Goal: Task Accomplishment & Management: Manage account settings

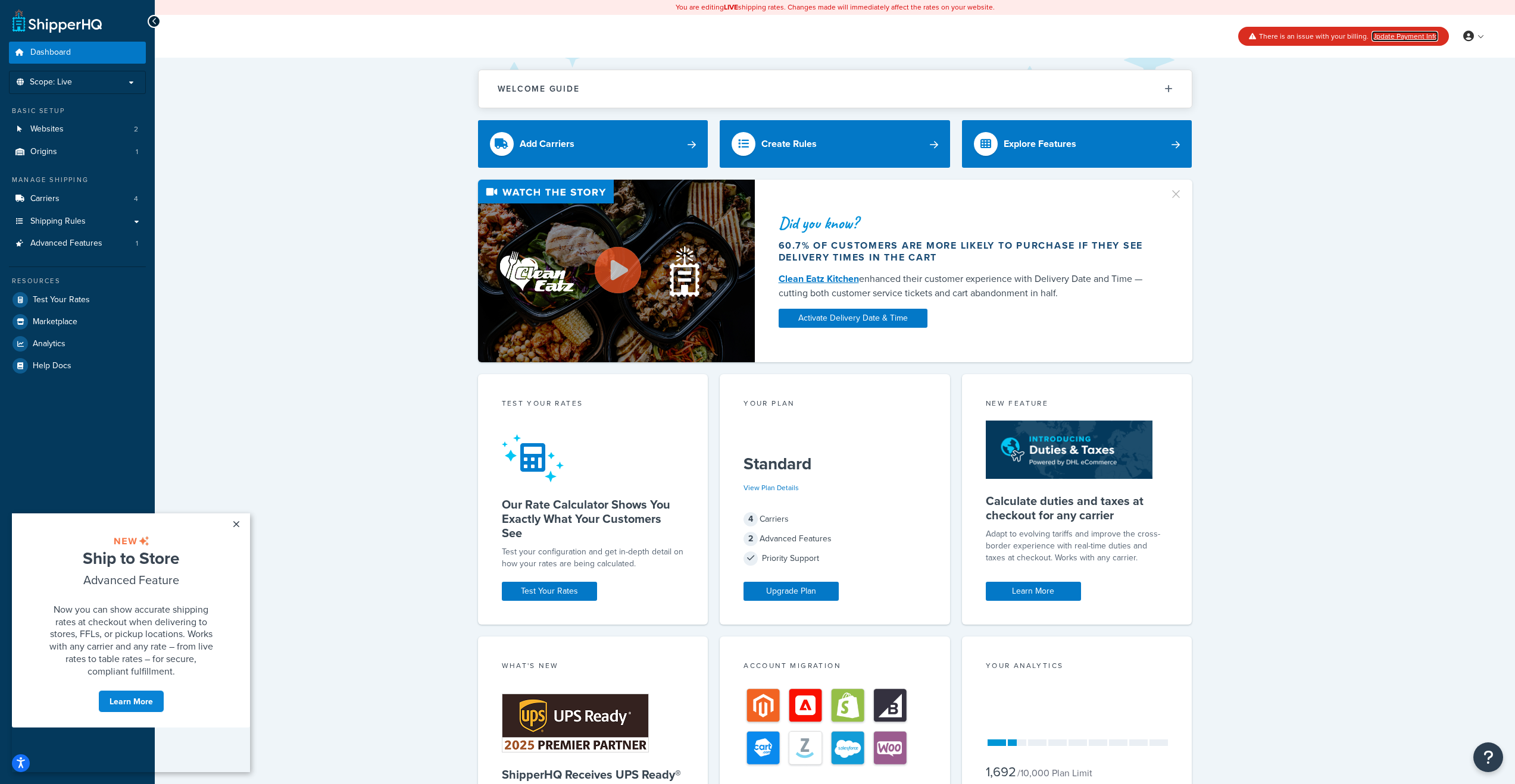
click at [1411, 35] on link "Update Payment Info" at bounding box center [1405, 36] width 67 height 11
click at [1411, 36] on link "Update Payment Info" at bounding box center [1405, 36] width 67 height 11
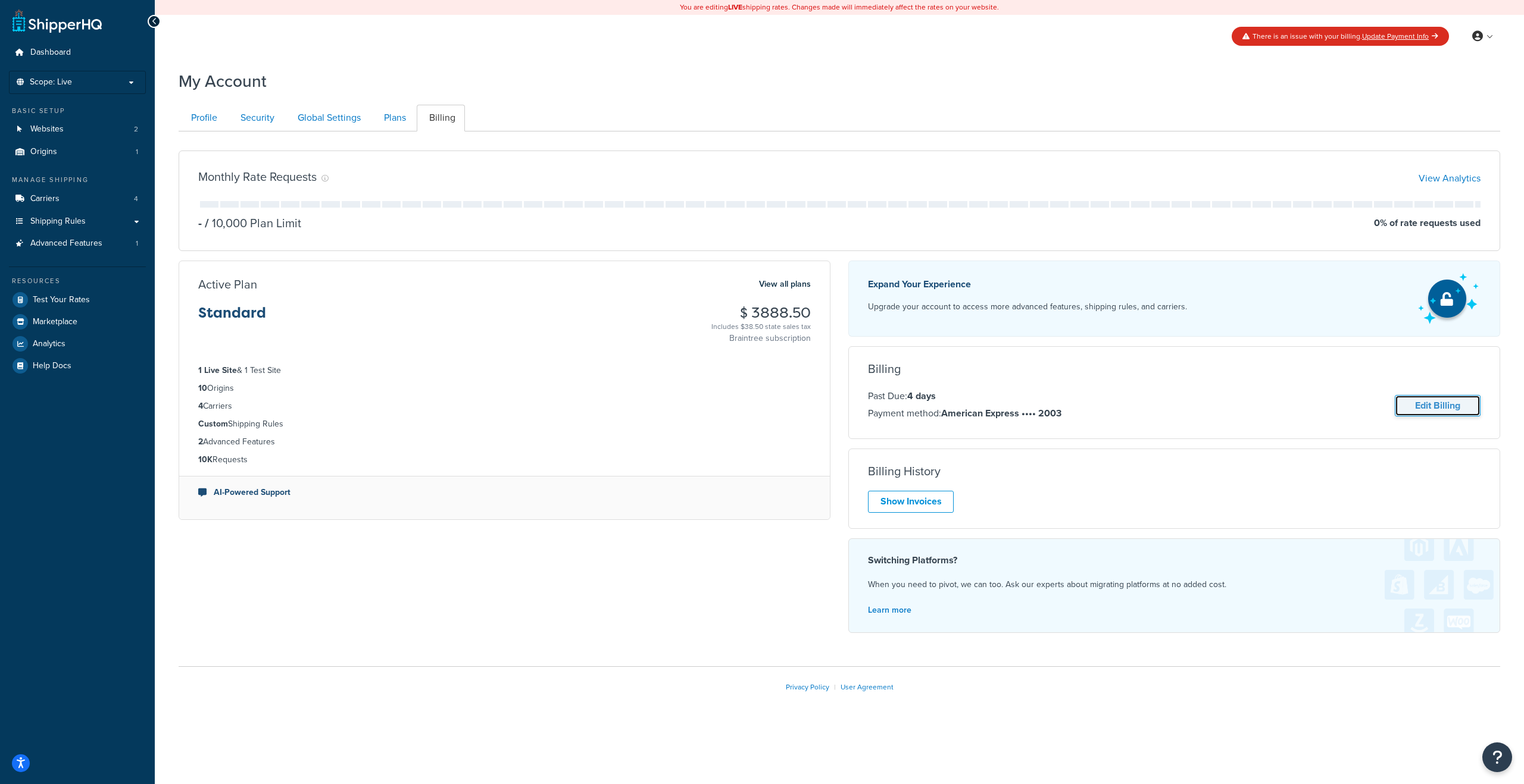
click at [1431, 407] on link "Edit Billing" at bounding box center [1437, 406] width 86 height 22
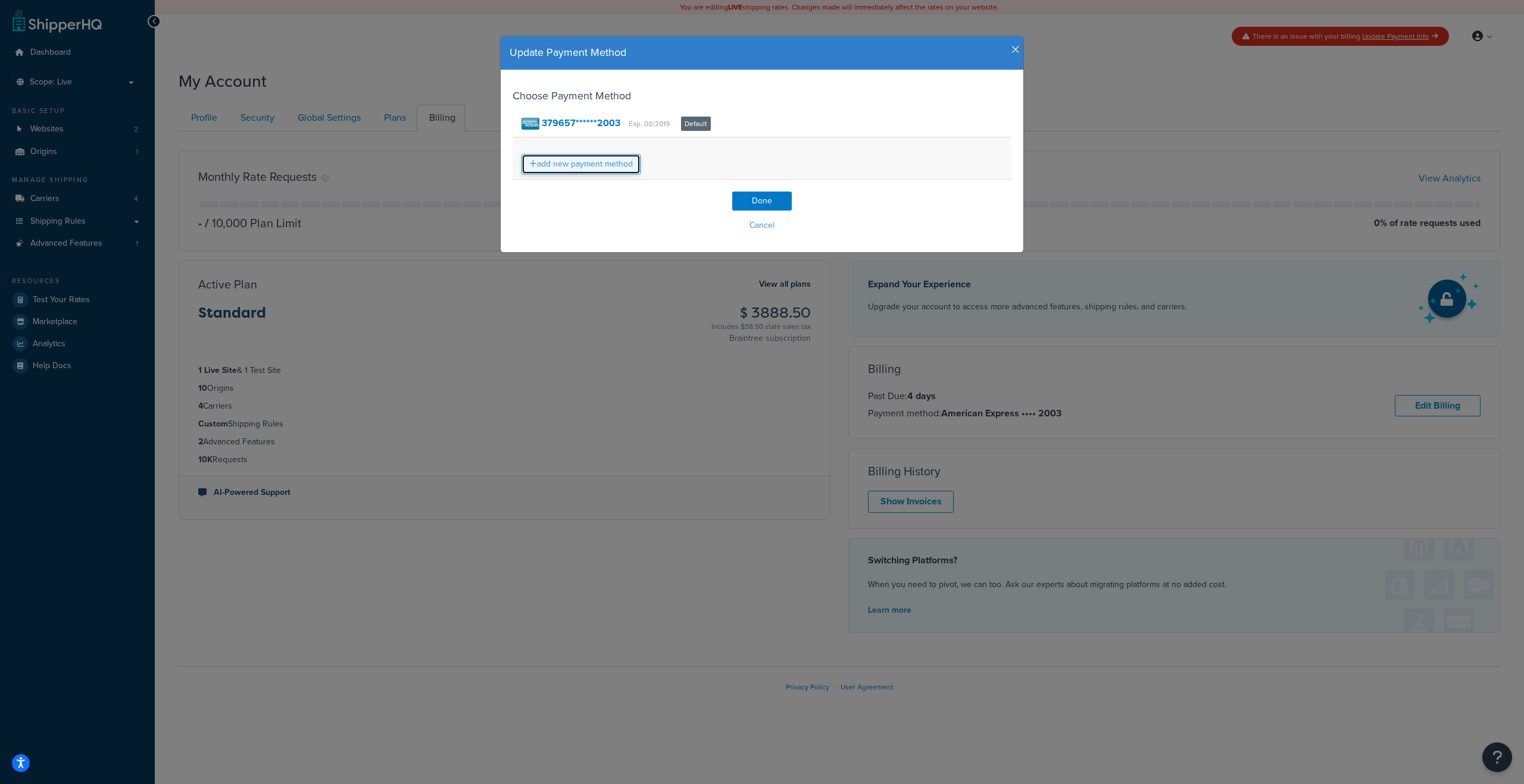
click at [605, 161] on link "add new payment method" at bounding box center [581, 164] width 119 height 20
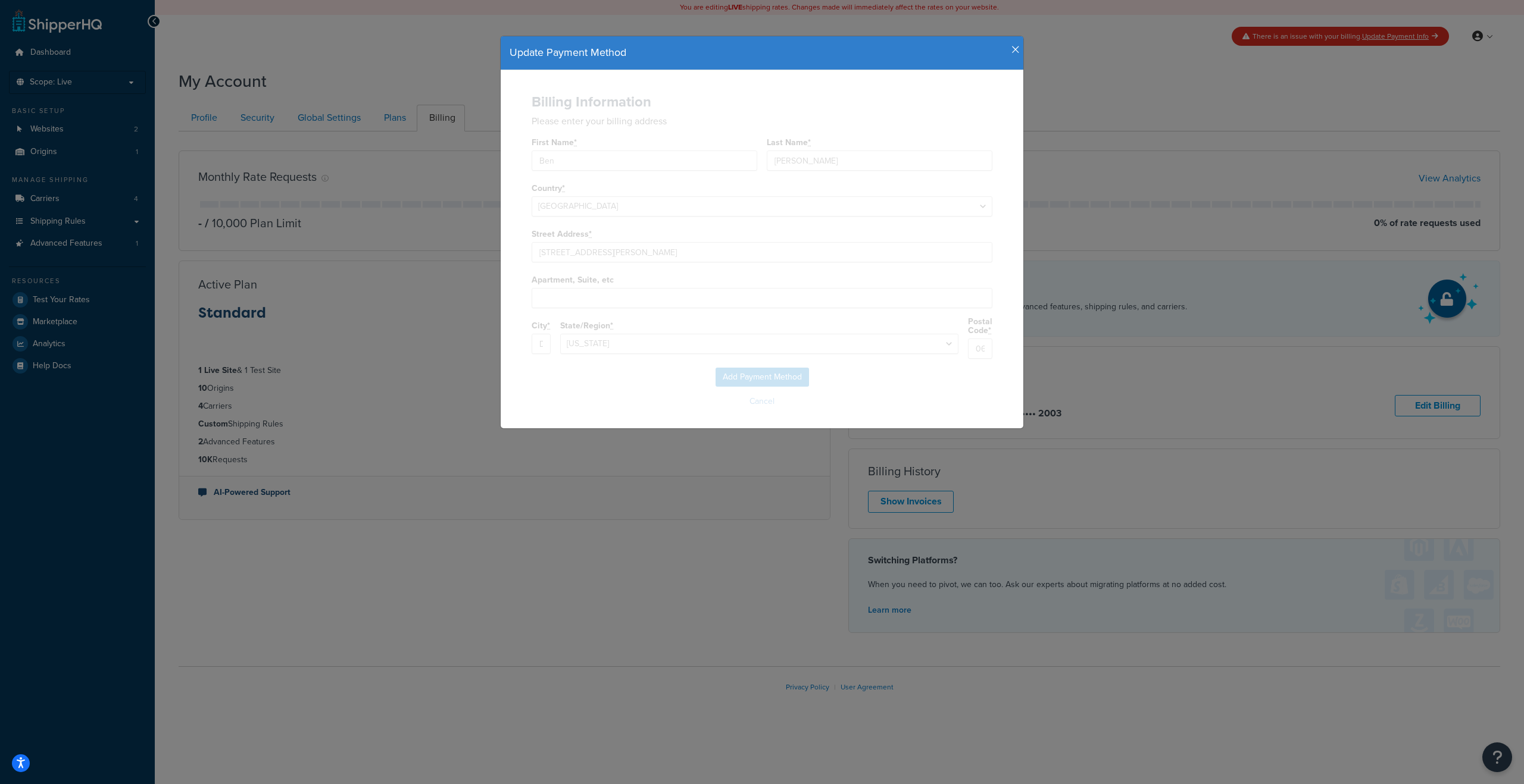
select select
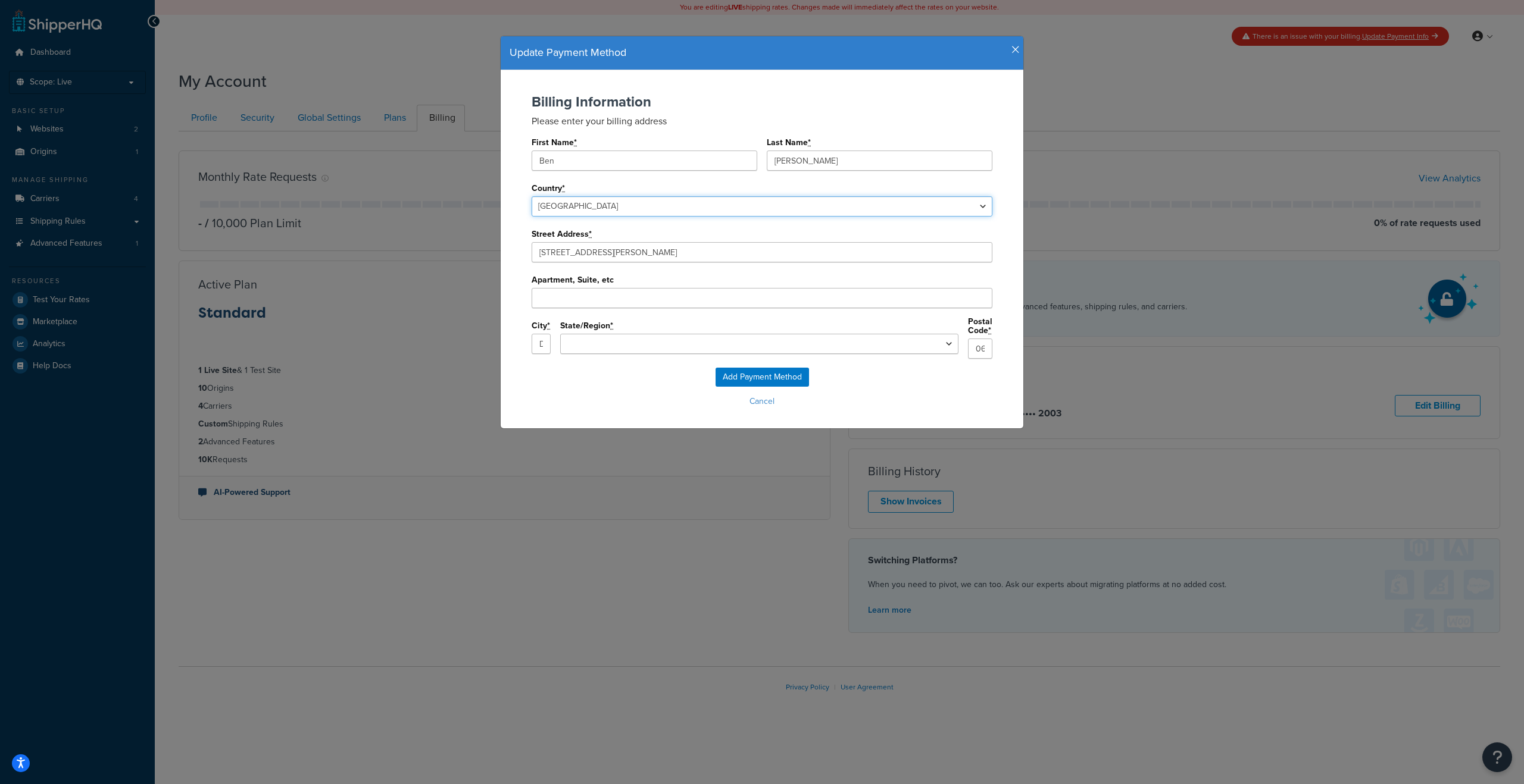
click at [594, 200] on select "United States Afghanistan Albania Algeria American Samoa Andorra Angola Anguill…" at bounding box center [762, 206] width 461 height 20
click at [532, 197] on select "United States Afghanistan Albania Algeria American Samoa Andorra Angola Anguill…" at bounding box center [762, 206] width 461 height 20
click at [587, 209] on select "United States Afghanistan Albania Algeria American Samoa Andorra Angola Anguill…" at bounding box center [762, 206] width 461 height 20
select select "1000"
click at [532, 197] on select "United States Afghanistan Albania Algeria American Samoa Andorra Angola Anguill…" at bounding box center [762, 206] width 461 height 20
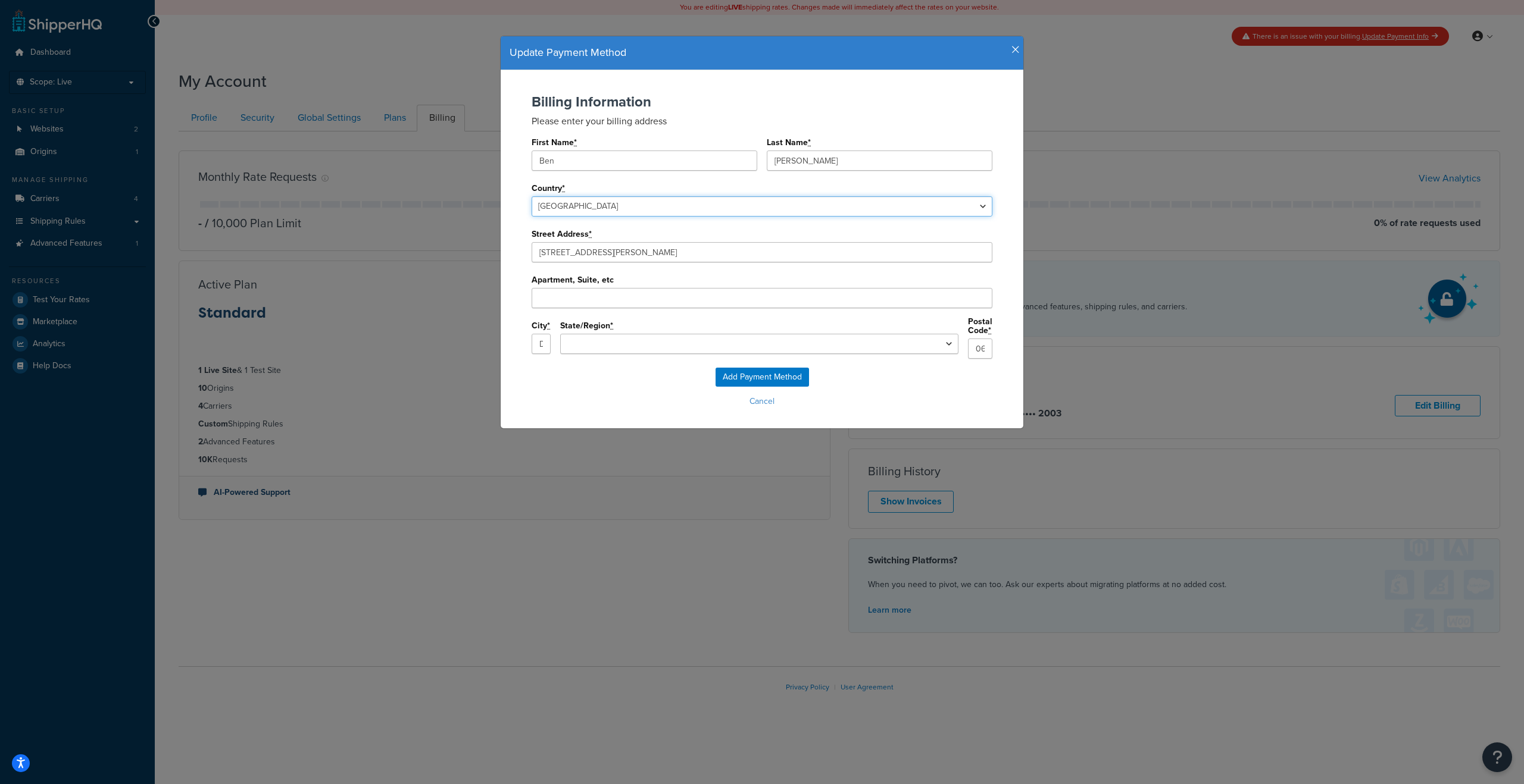
select select "CT"
click at [570, 303] on input "Apartment, Suite, etc" at bounding box center [762, 298] width 461 height 20
click at [951, 404] on button "Cancel" at bounding box center [762, 401] width 499 height 18
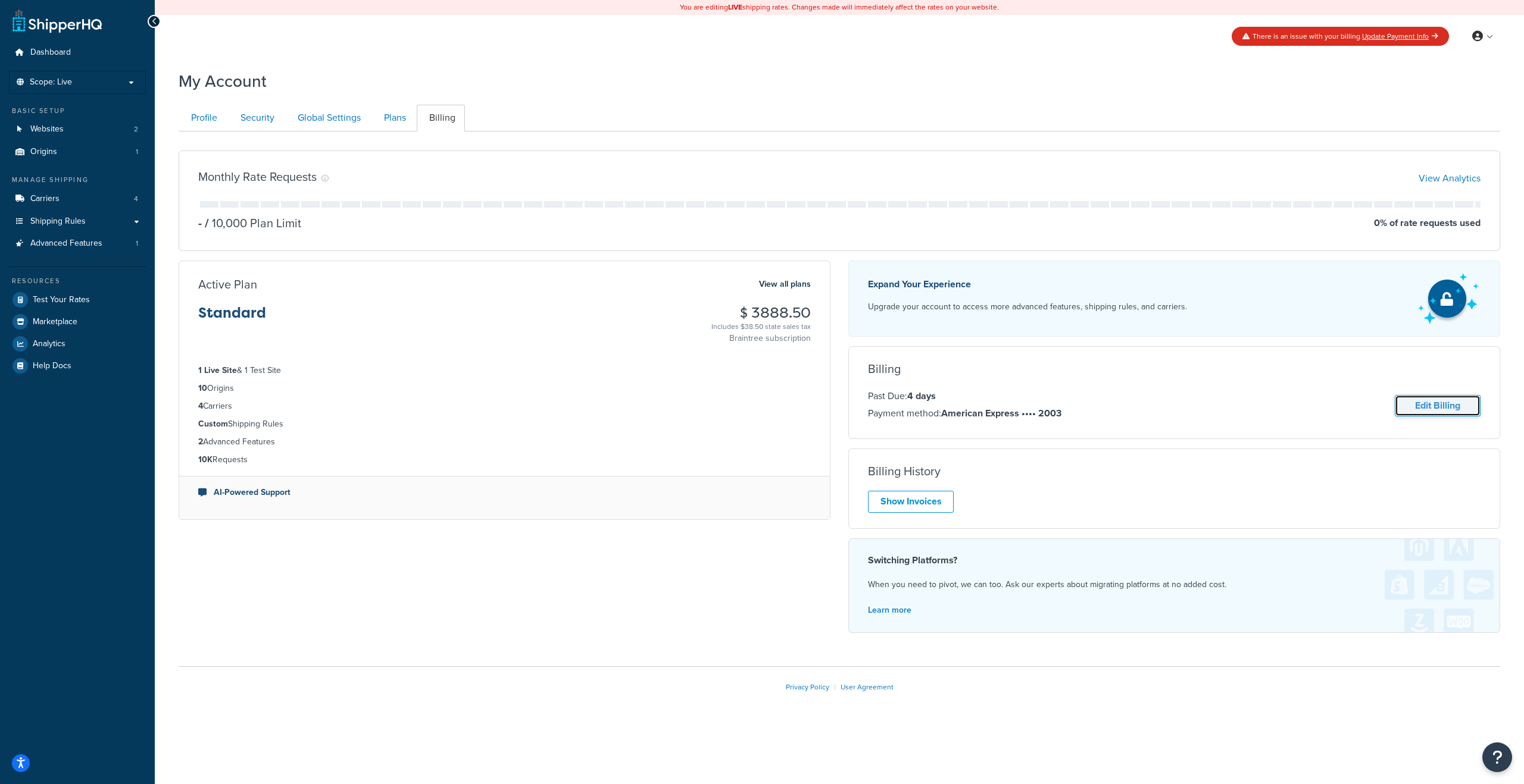
click at [1426, 411] on link "Edit Billing" at bounding box center [1437, 406] width 86 height 22
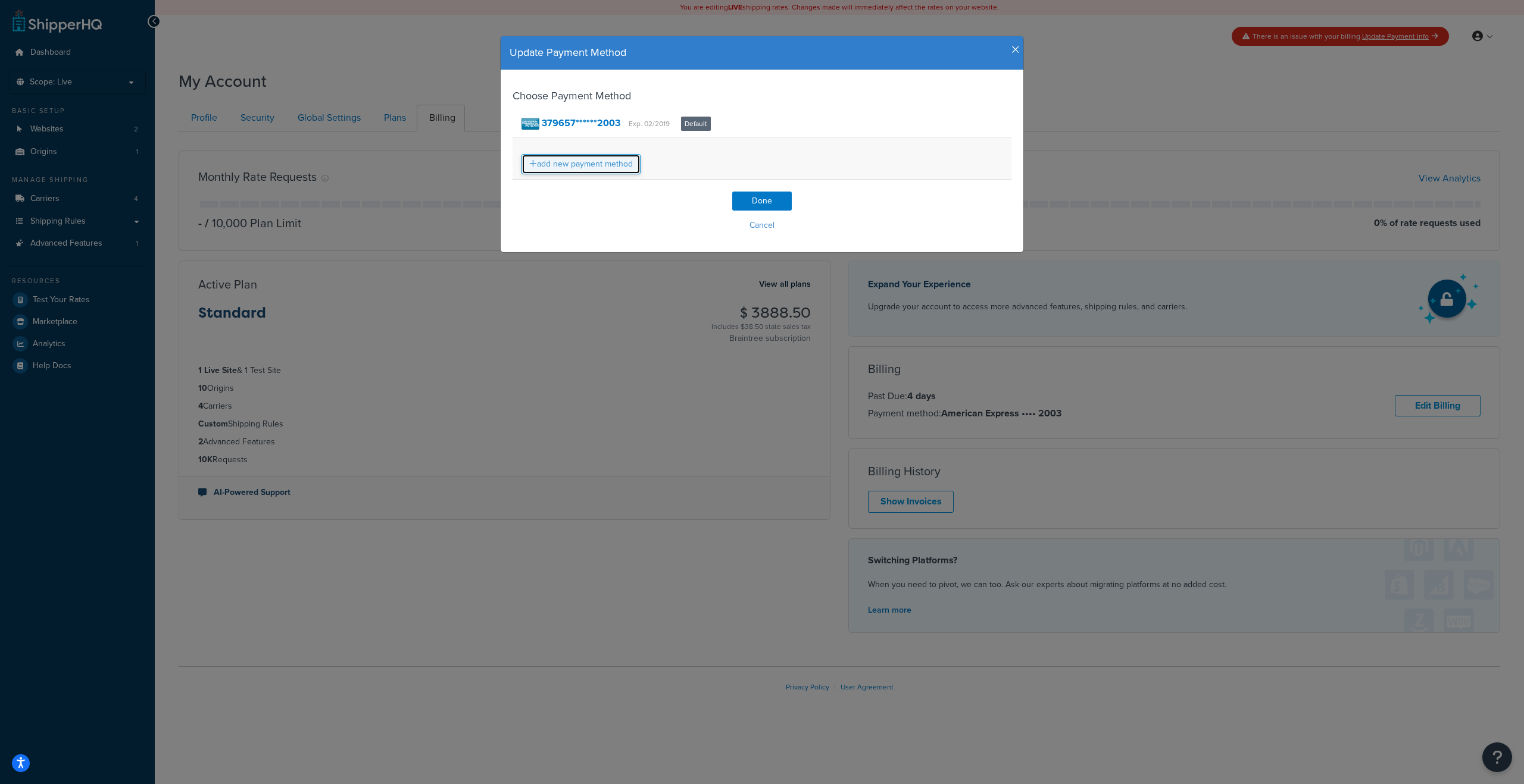
click at [600, 168] on link "add new payment method" at bounding box center [581, 164] width 119 height 20
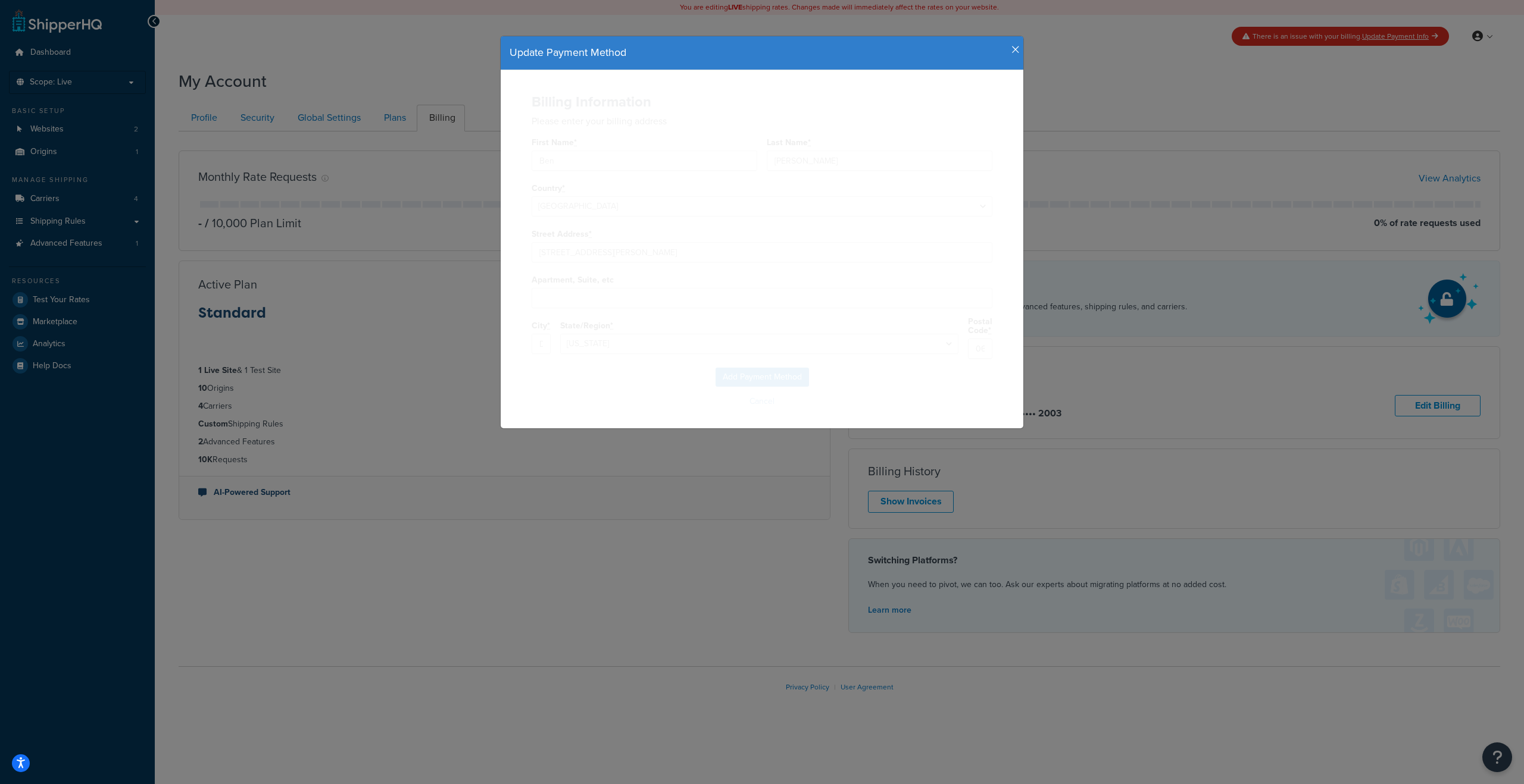
select select "CT"
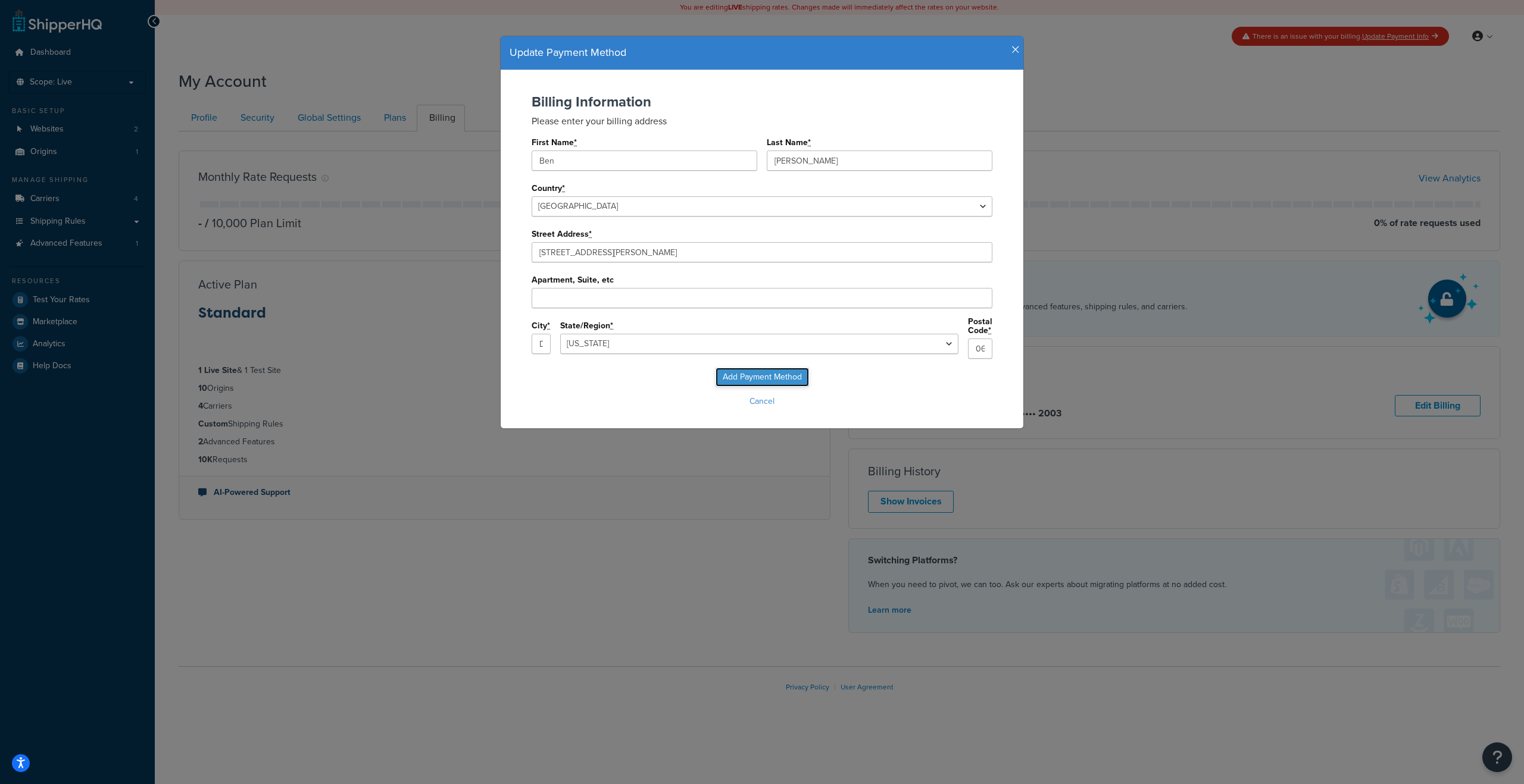
click at [755, 378] on input "Add Payment Method" at bounding box center [763, 377] width 94 height 19
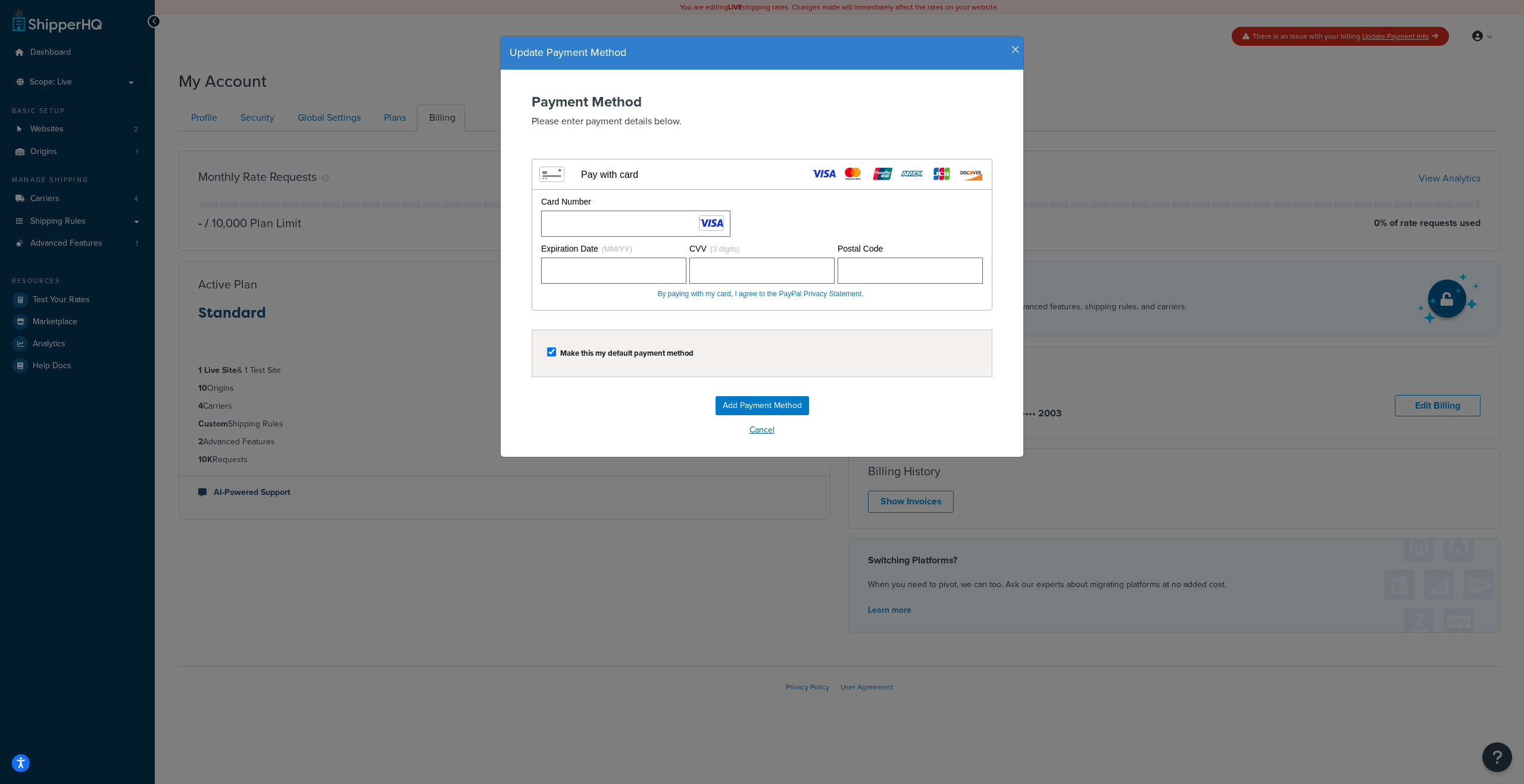
click at [611, 421] on button "Cancel" at bounding box center [762, 430] width 499 height 18
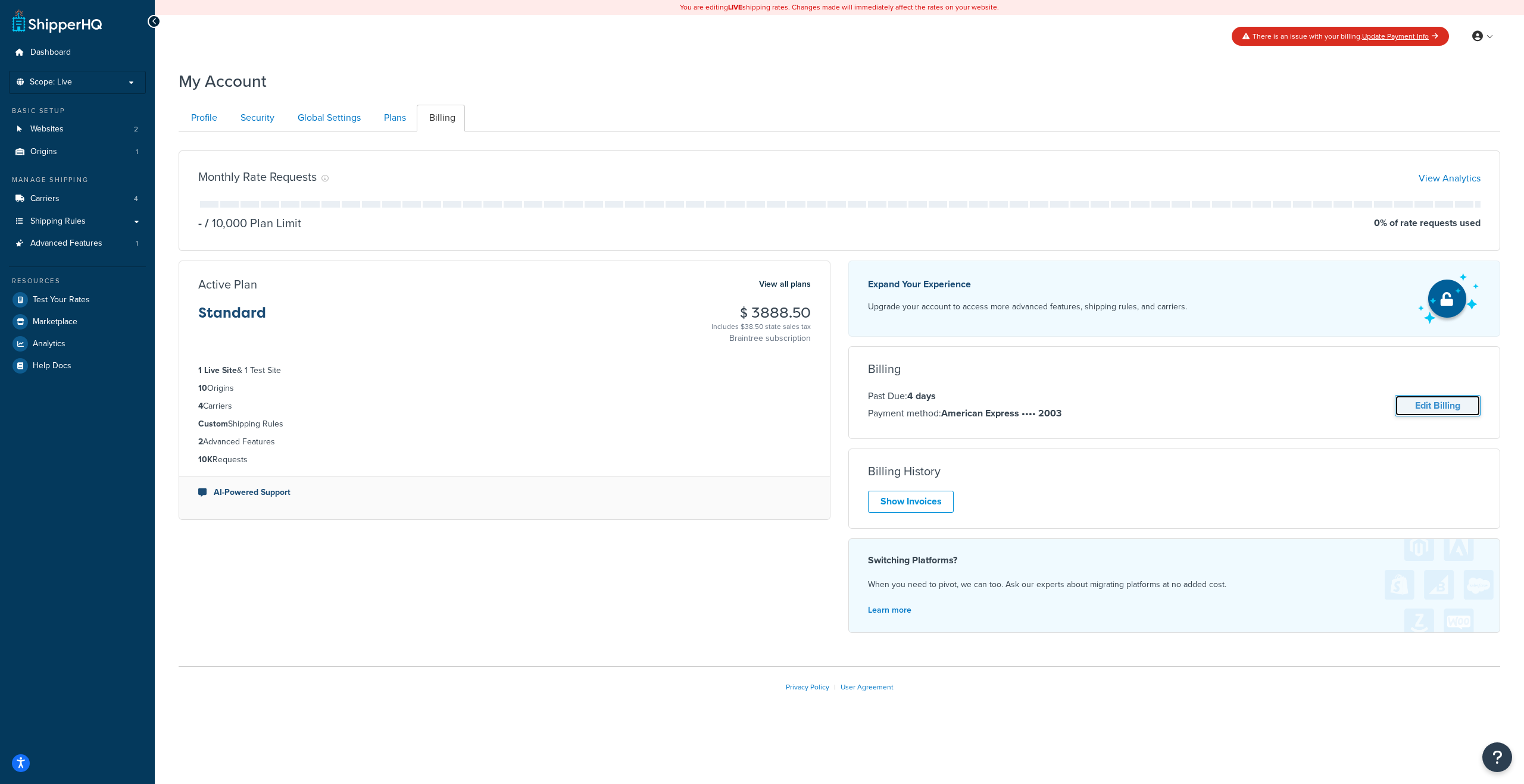
click at [1432, 404] on link "Edit Billing" at bounding box center [1437, 406] width 86 height 22
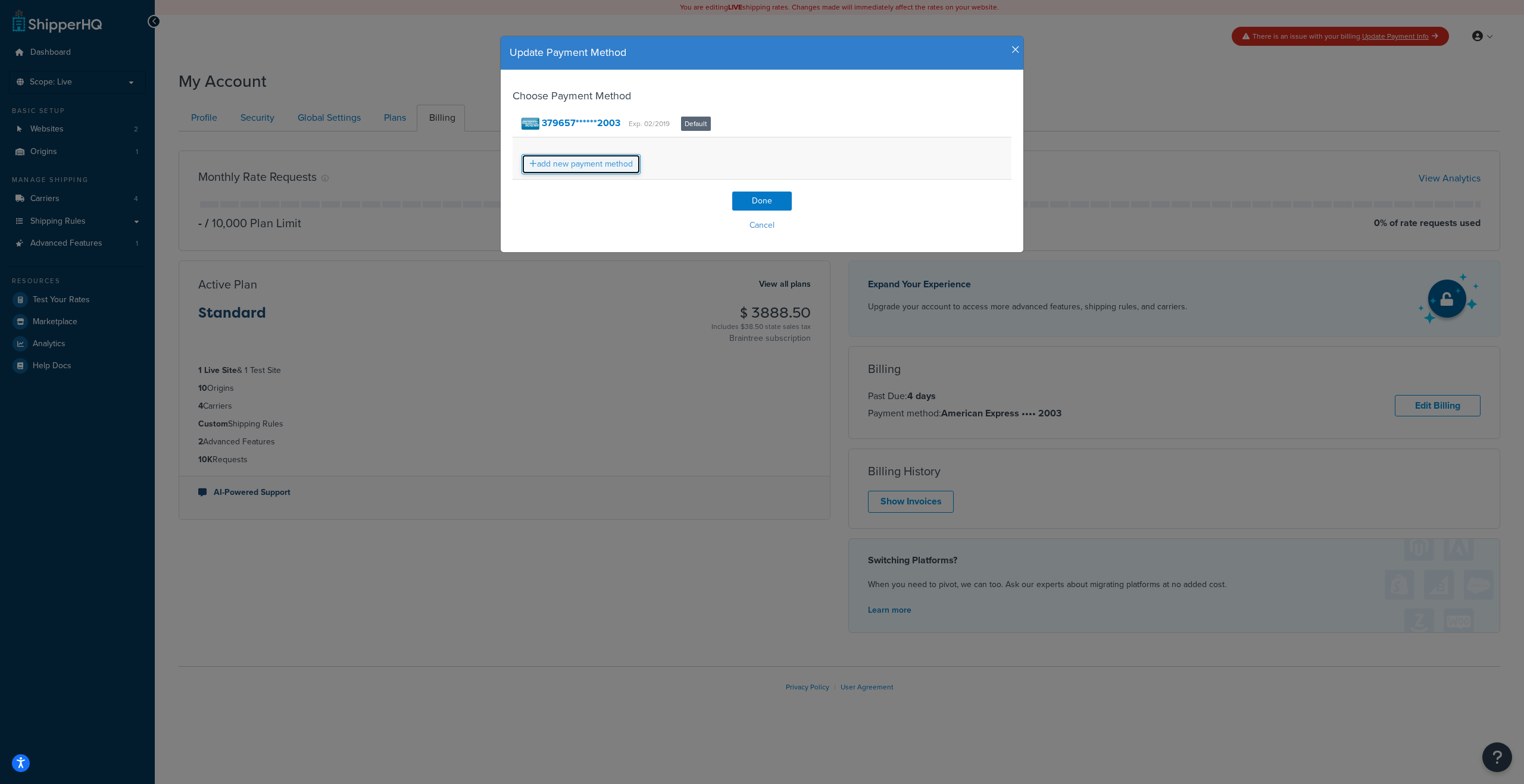
click at [554, 169] on link "add new payment method" at bounding box center [581, 164] width 119 height 20
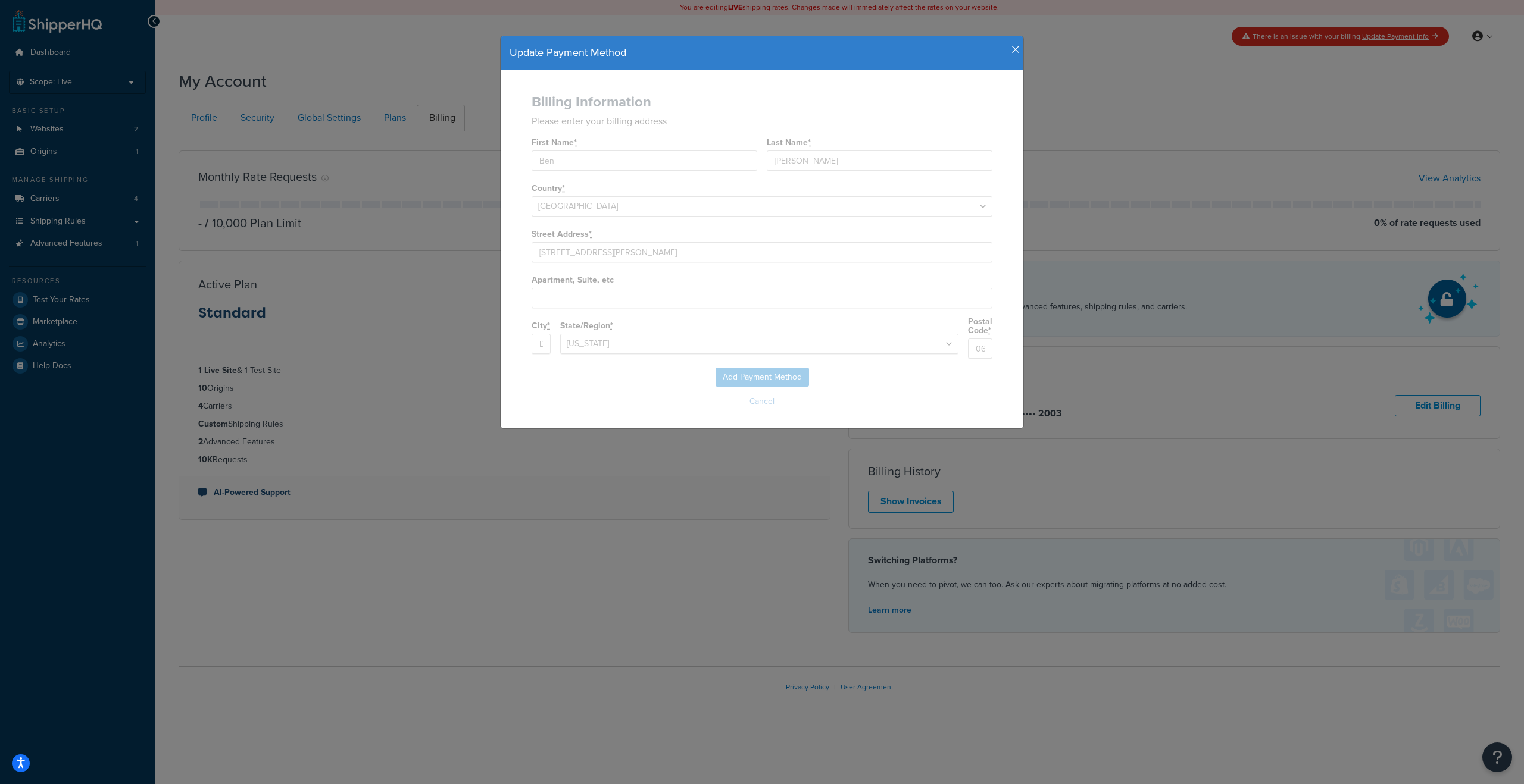
select select "CT"
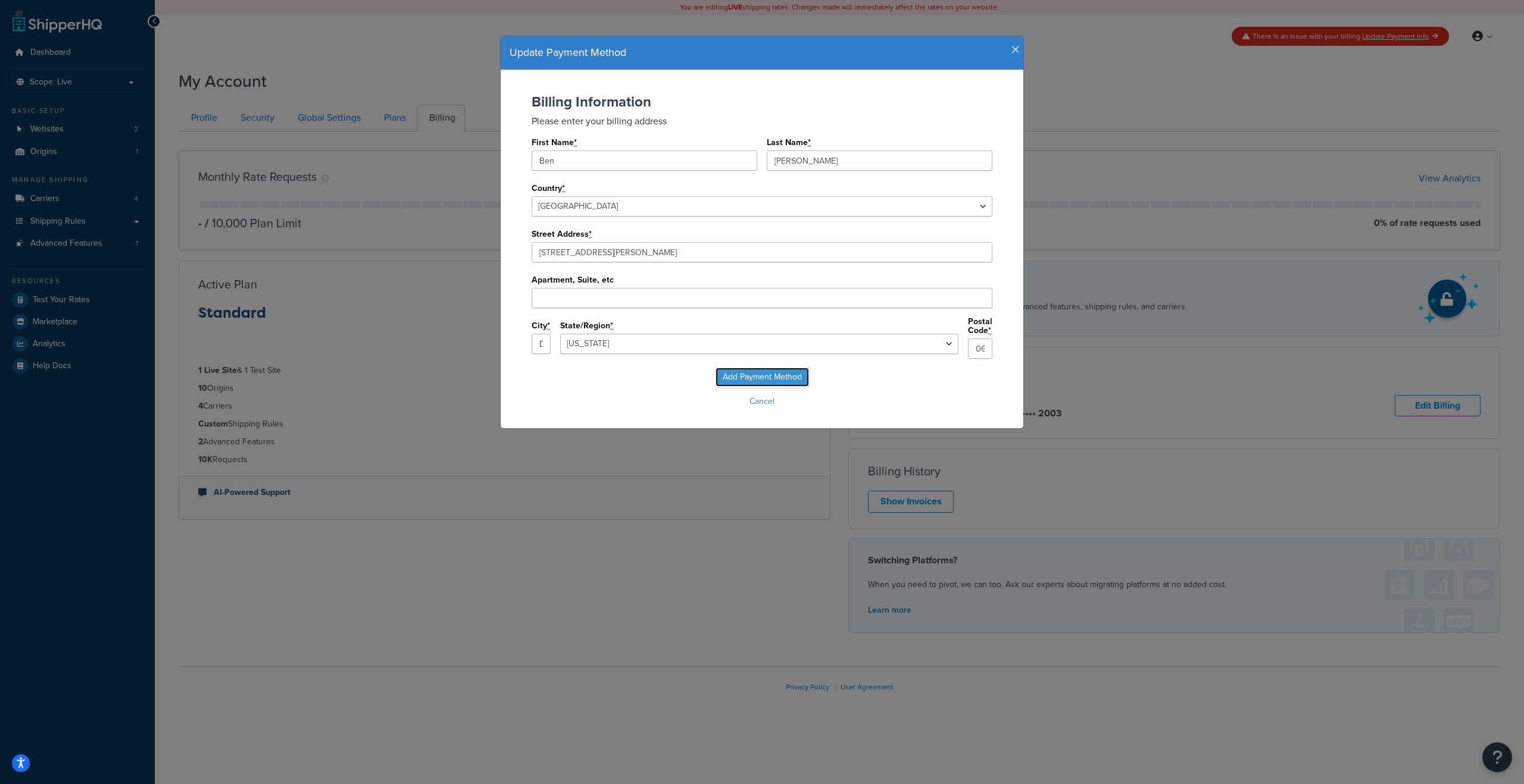
click at [743, 373] on input "Add Payment Method" at bounding box center [763, 377] width 94 height 19
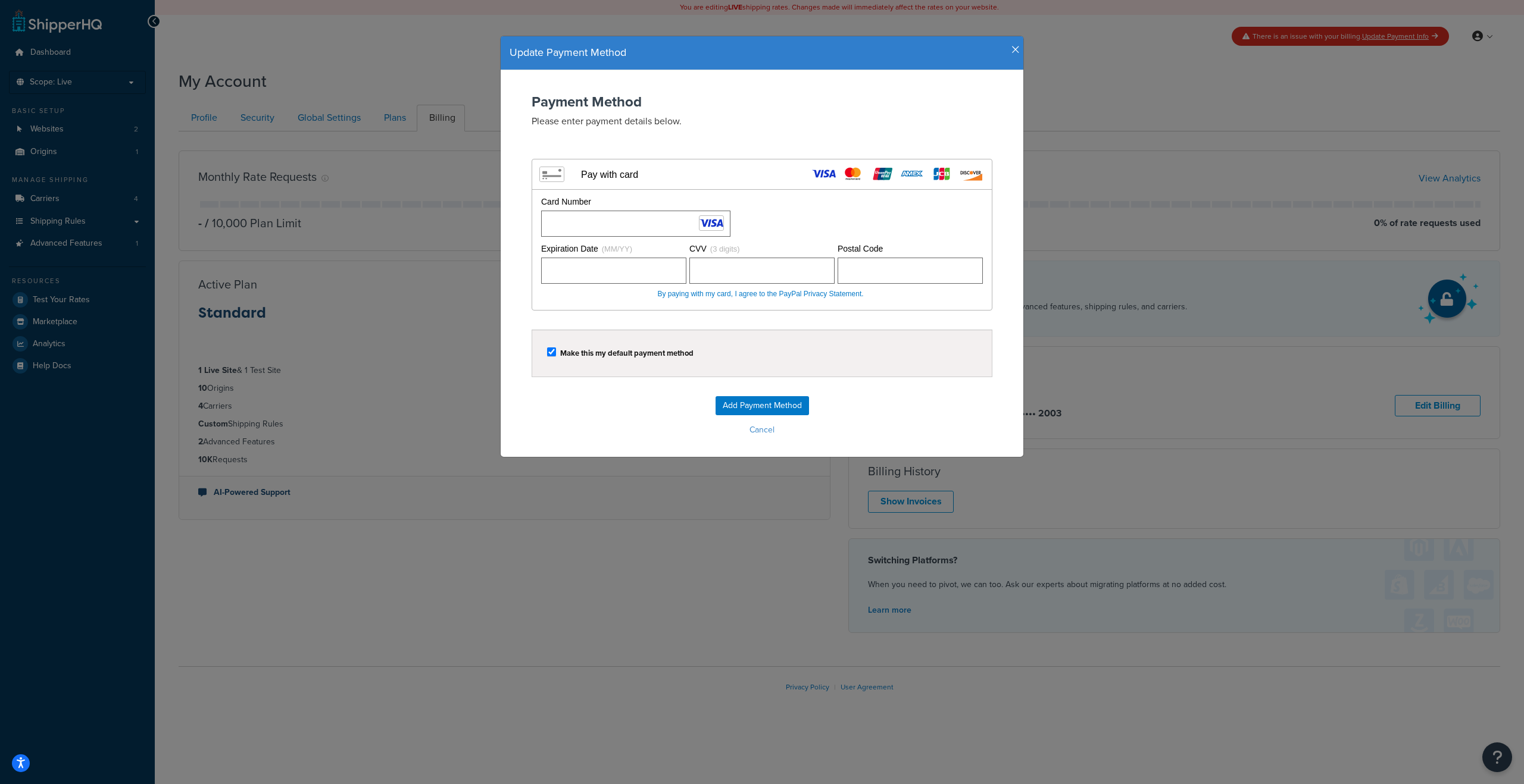
click at [909, 381] on form "Payment Method Please enter payment details below. Visa MasterCard Union Pay Am…" at bounding box center [762, 266] width 499 height 345
click at [783, 404] on input "Add Payment Method" at bounding box center [763, 405] width 94 height 19
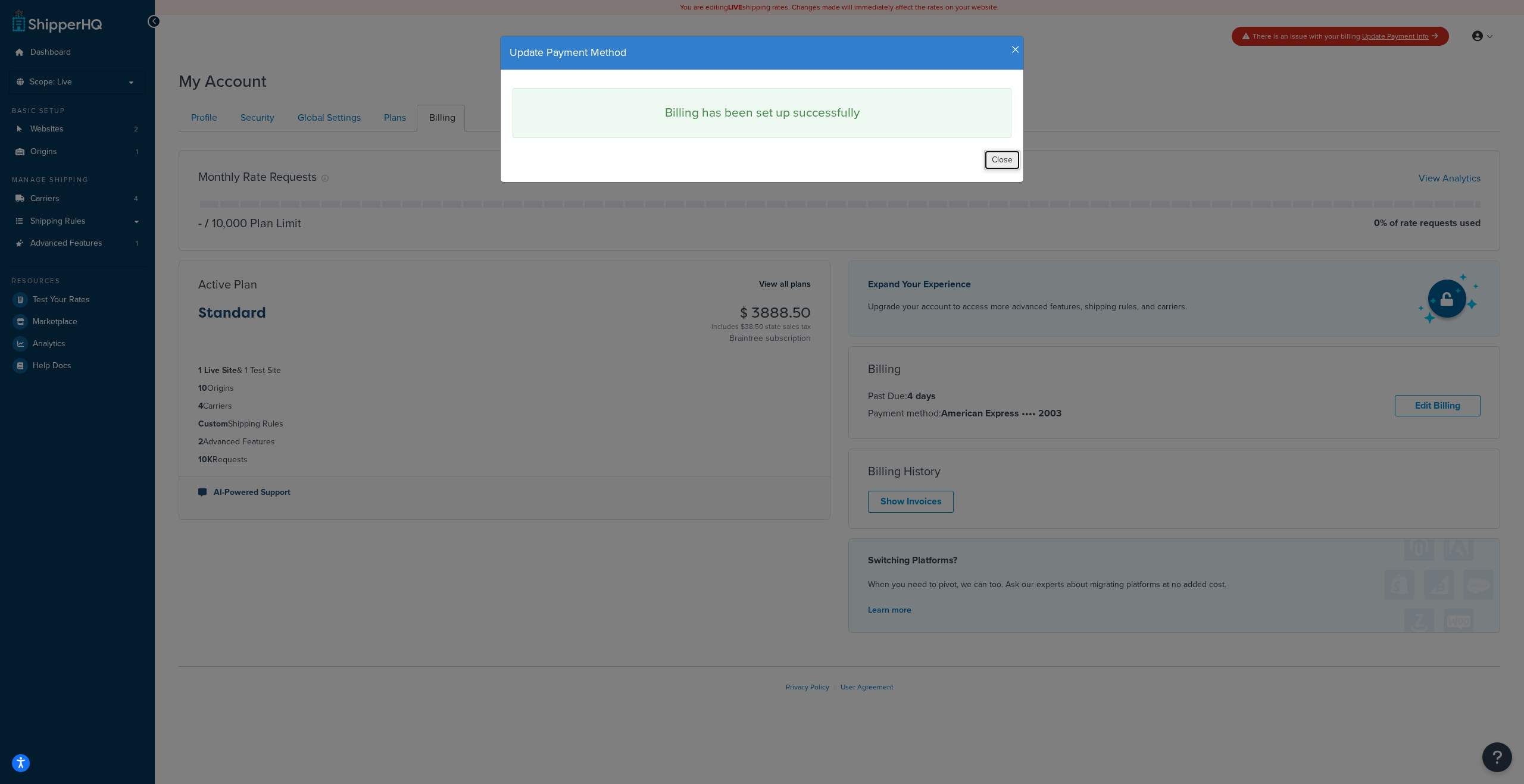
click at [996, 163] on button "Close" at bounding box center [1002, 160] width 36 height 20
